Goal: Information Seeking & Learning: Learn about a topic

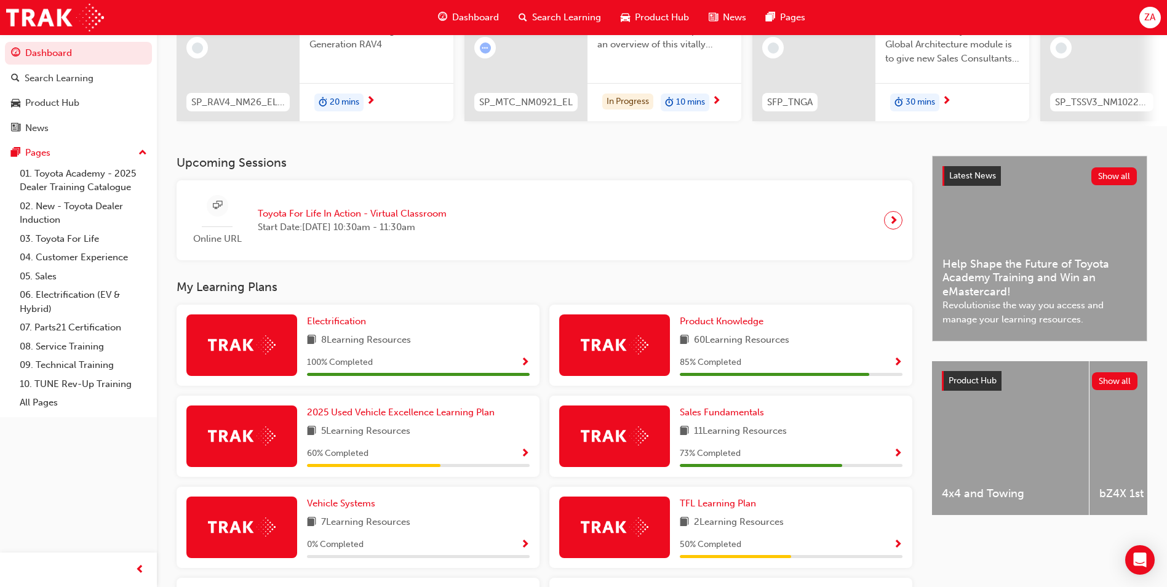
scroll to position [369, 0]
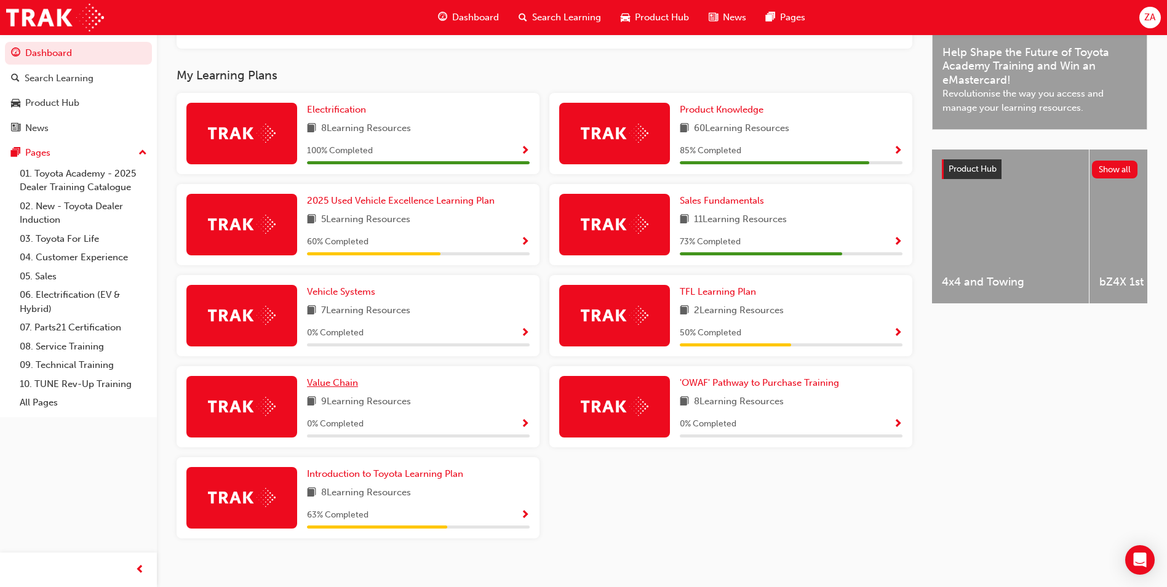
click at [329, 388] on span "Value Chain" at bounding box center [332, 382] width 51 height 11
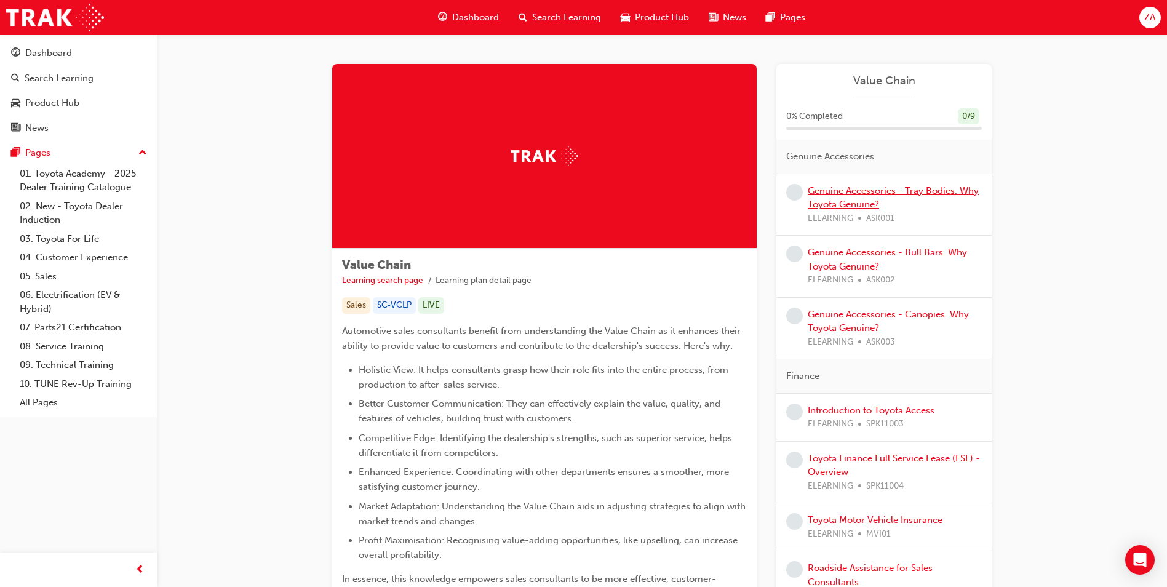
click at [870, 204] on link "Genuine Accessories - Tray Bodies. Why Toyota Genuine?" at bounding box center [893, 197] width 171 height 25
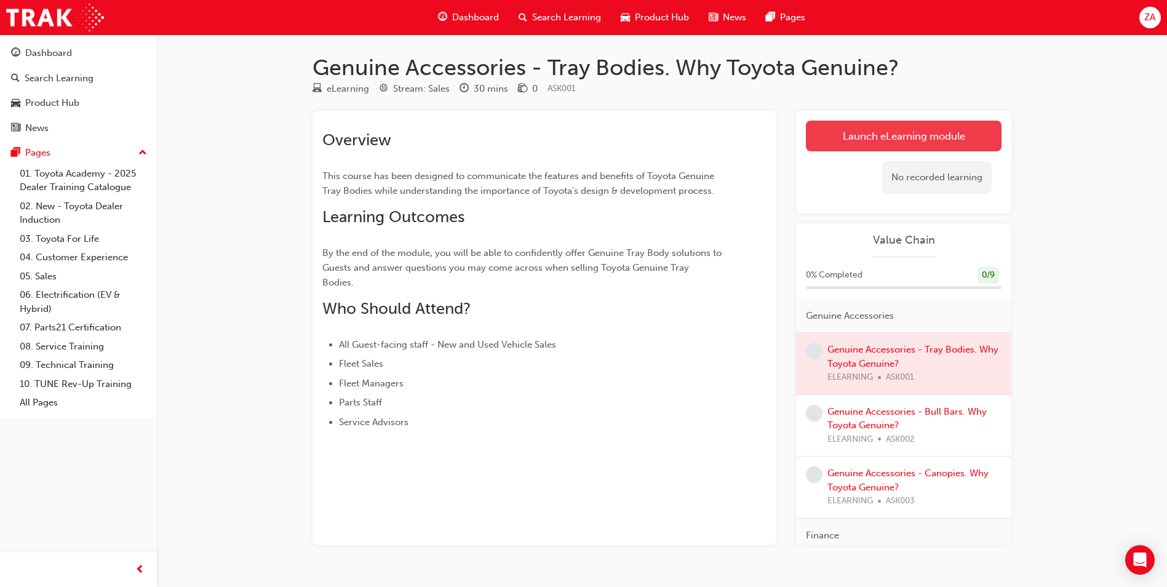
click at [882, 129] on link "Launch eLearning module" at bounding box center [904, 136] width 196 height 31
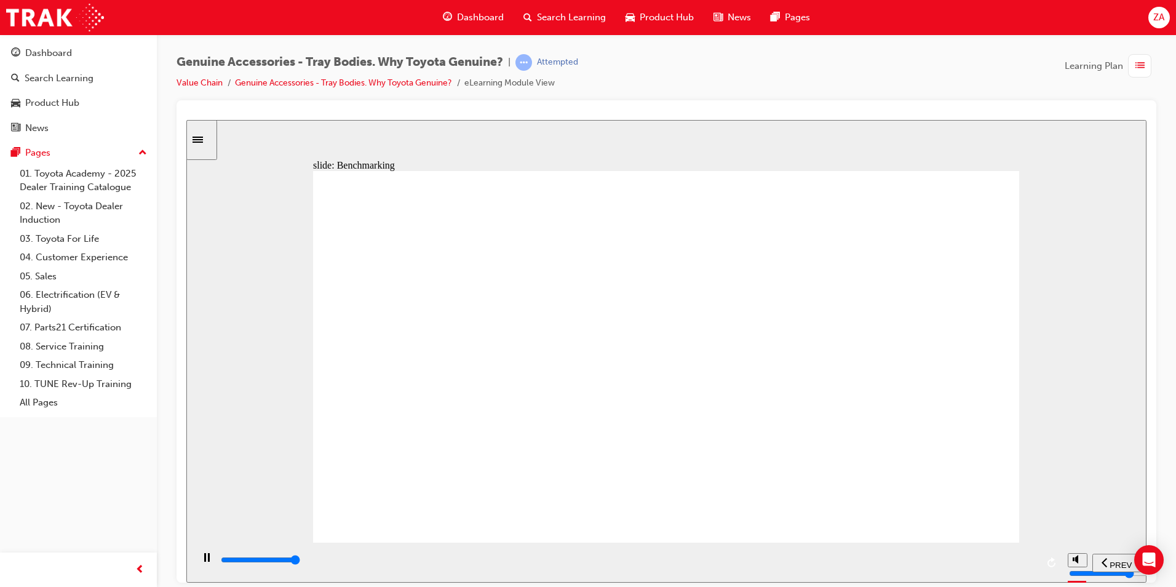
type input "41800"
